Goal: Task Accomplishment & Management: Complete application form

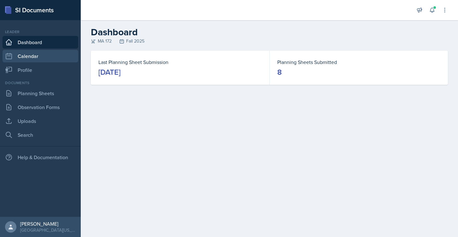
click at [38, 53] on link "Calendar" at bounding box center [41, 56] width 76 height 13
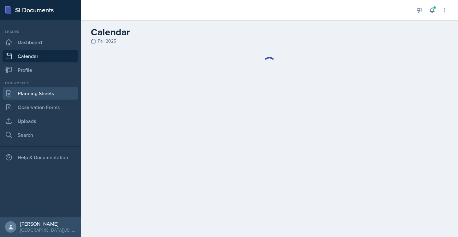
click at [36, 93] on link "Planning Sheets" at bounding box center [41, 93] width 76 height 13
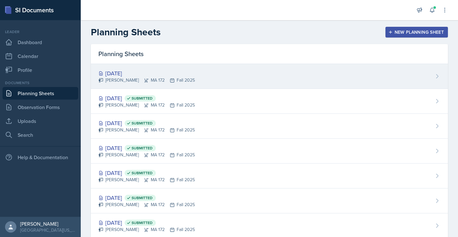
click at [129, 67] on div "[DATE] [PERSON_NAME] MA 172 Fall 2025" at bounding box center [269, 76] width 357 height 25
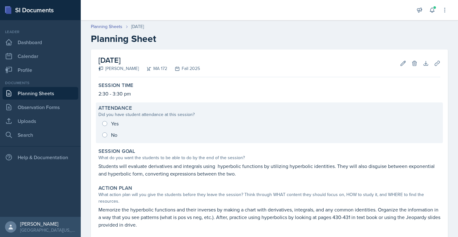
click at [108, 126] on div "Yes No" at bounding box center [269, 129] width 342 height 23
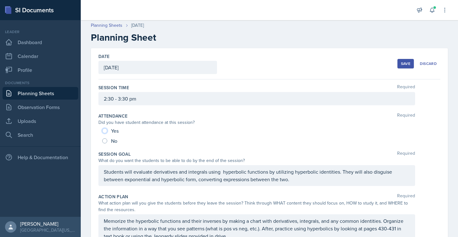
click at [105, 132] on input "Yes" at bounding box center [104, 130] width 5 height 5
radio input "true"
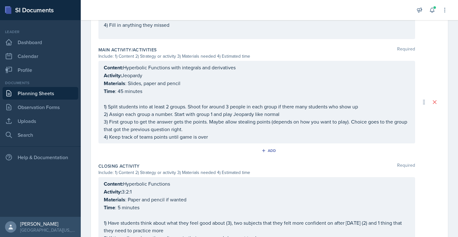
scroll to position [397, 0]
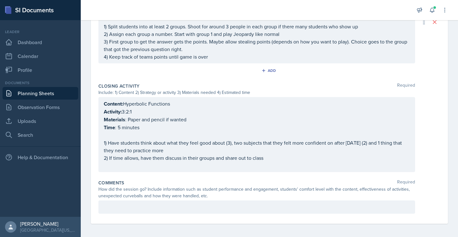
click at [135, 210] on div at bounding box center [256, 207] width 317 height 13
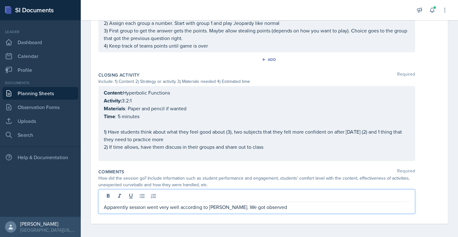
click at [232, 204] on p "Apparently session went very well according to [PERSON_NAME]. We got observed" at bounding box center [257, 207] width 306 height 8
click at [278, 211] on div "Apparently session went very well according to [PERSON_NAME]. I got observed" at bounding box center [256, 202] width 317 height 24
click at [273, 209] on div "Apparently session went very well according to [PERSON_NAME]. I got observed" at bounding box center [256, 202] width 317 height 24
click at [266, 203] on p "Apparently session went very well according to [PERSON_NAME]. I got observed" at bounding box center [257, 207] width 306 height 8
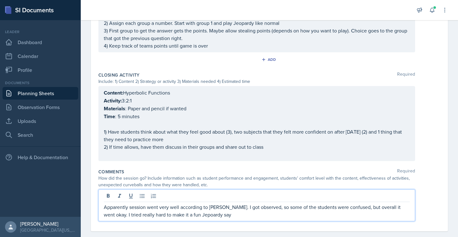
click at [183, 216] on p "Apparently session went very well according to [PERSON_NAME]. I got observed, s…" at bounding box center [257, 210] width 306 height 15
click at [200, 211] on p "Apparently session went very well according to [PERSON_NAME]. I got observed, s…" at bounding box center [257, 210] width 306 height 15
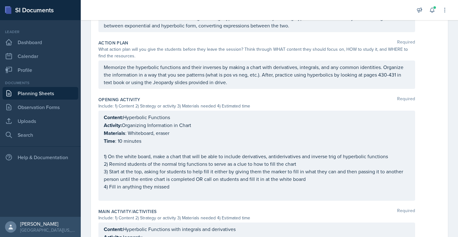
scroll to position [0, 0]
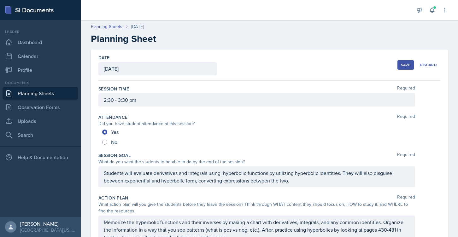
click at [401, 67] on div "Save" at bounding box center [405, 64] width 9 height 5
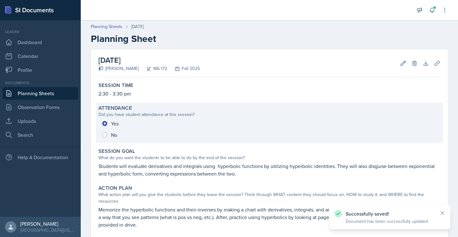
scroll to position [367, 0]
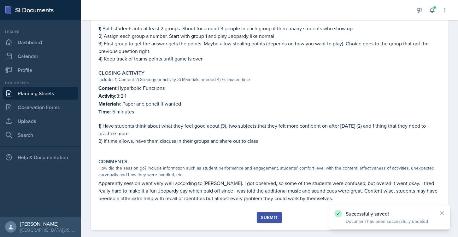
click at [271, 213] on button "Submit" at bounding box center [269, 217] width 25 height 11
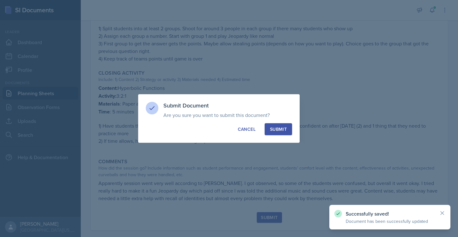
click at [283, 126] on div "Submit" at bounding box center [278, 129] width 17 height 6
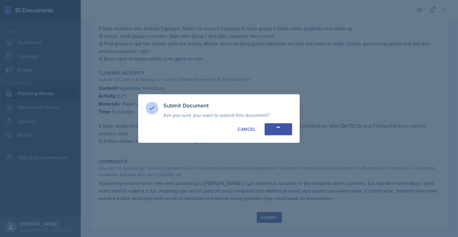
radio input "true"
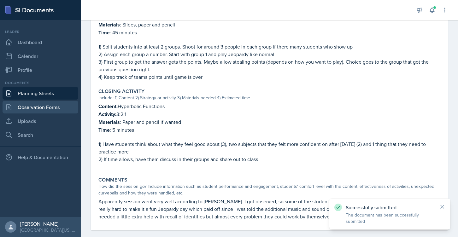
click at [33, 110] on link "Observation Forms" at bounding box center [41, 107] width 76 height 13
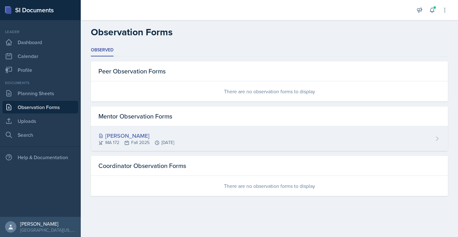
click at [127, 135] on div "[PERSON_NAME]" at bounding box center [136, 136] width 76 height 9
